Goal: Task Accomplishment & Management: Manage account settings

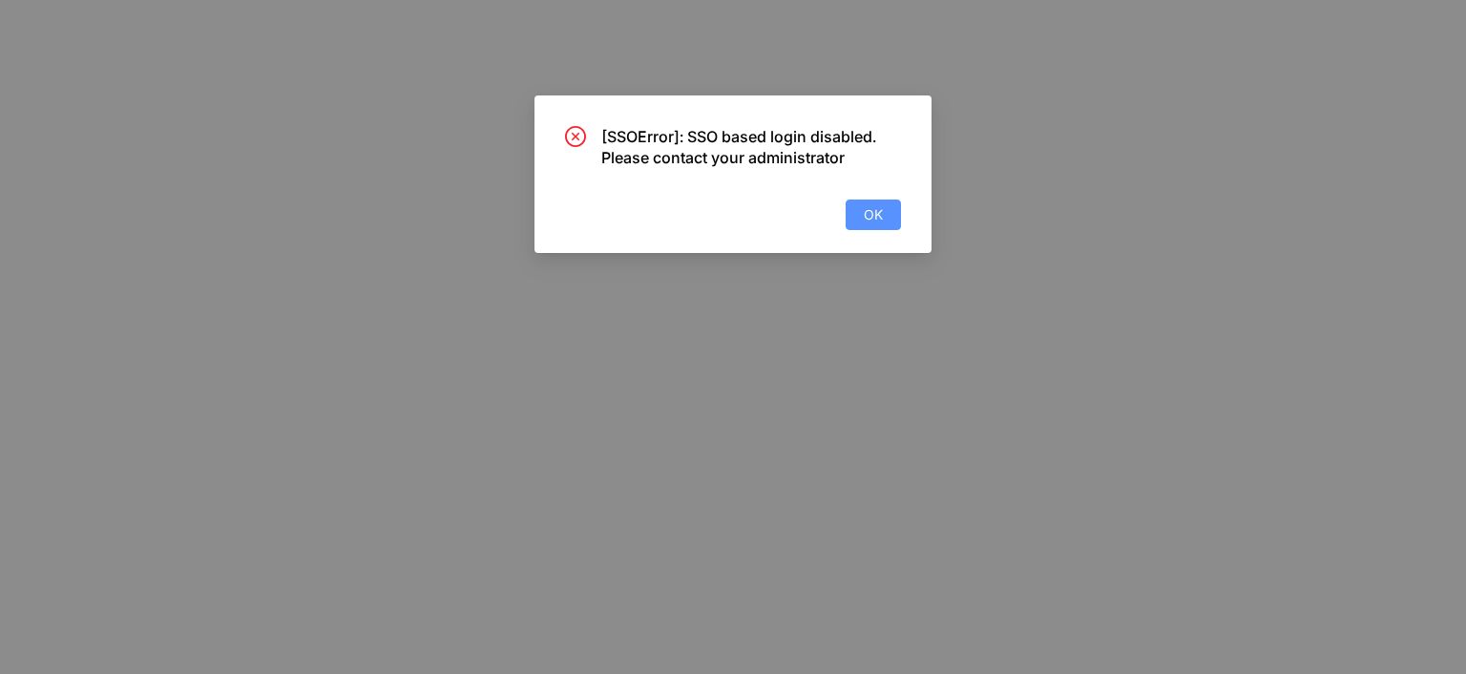
click at [848, 221] on button "OK" at bounding box center [873, 215] width 55 height 31
